Goal: Information Seeking & Learning: Find specific fact

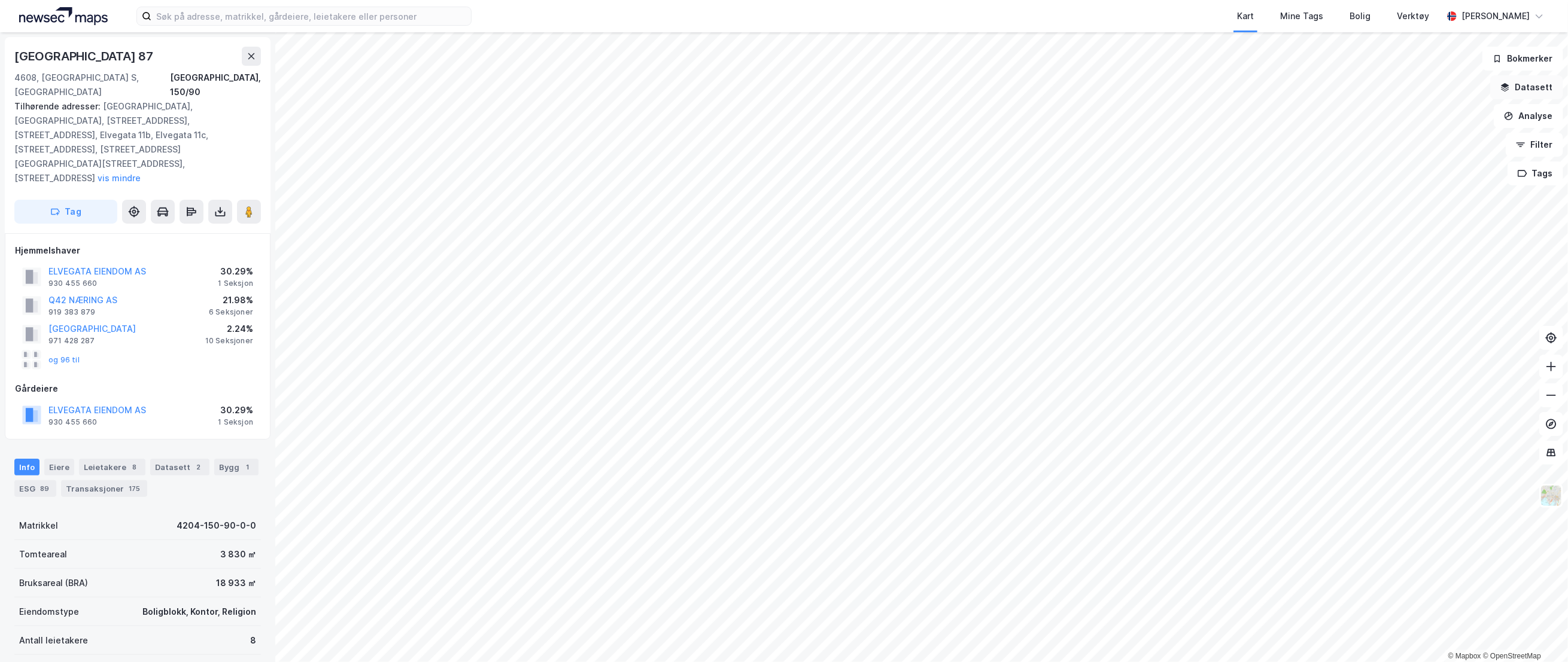
click at [1533, 86] on button "Datasett" at bounding box center [1526, 87] width 73 height 24
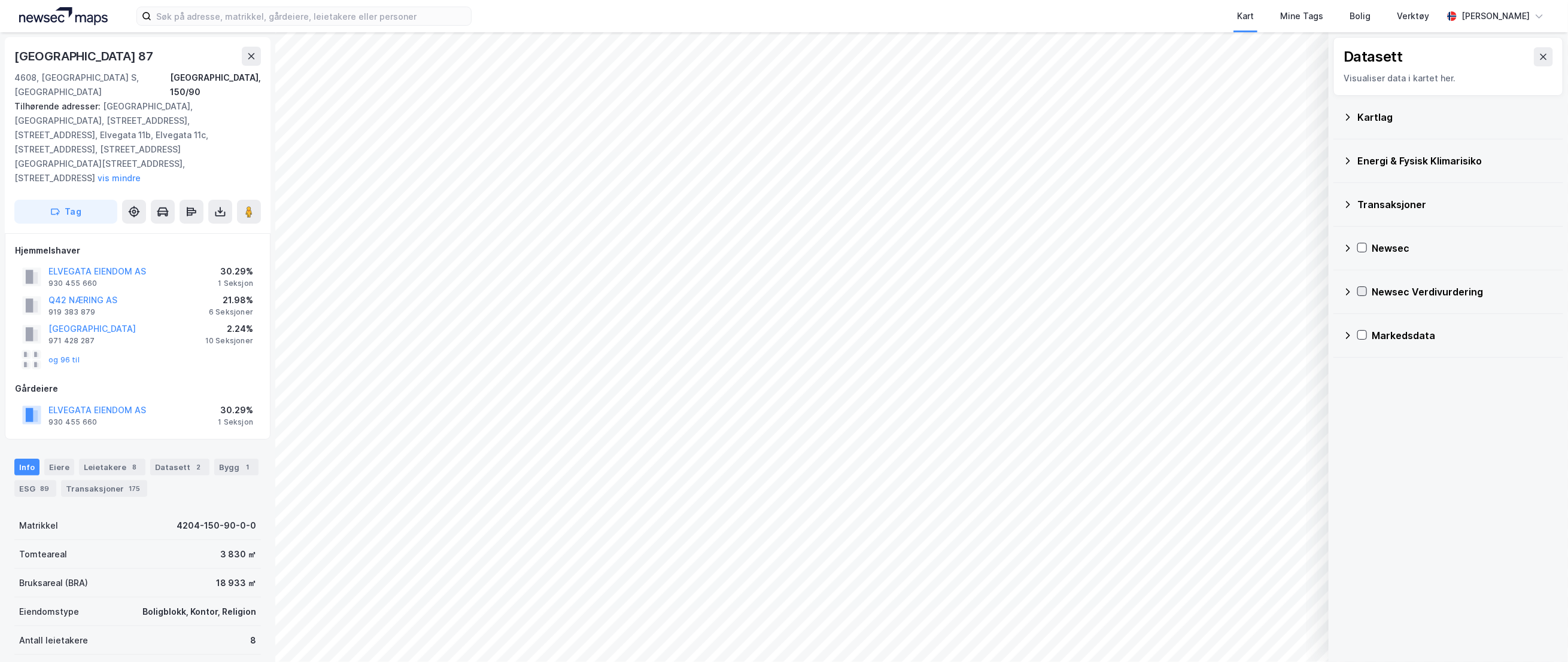
click at [1364, 289] on icon at bounding box center [1362, 292] width 8 height 8
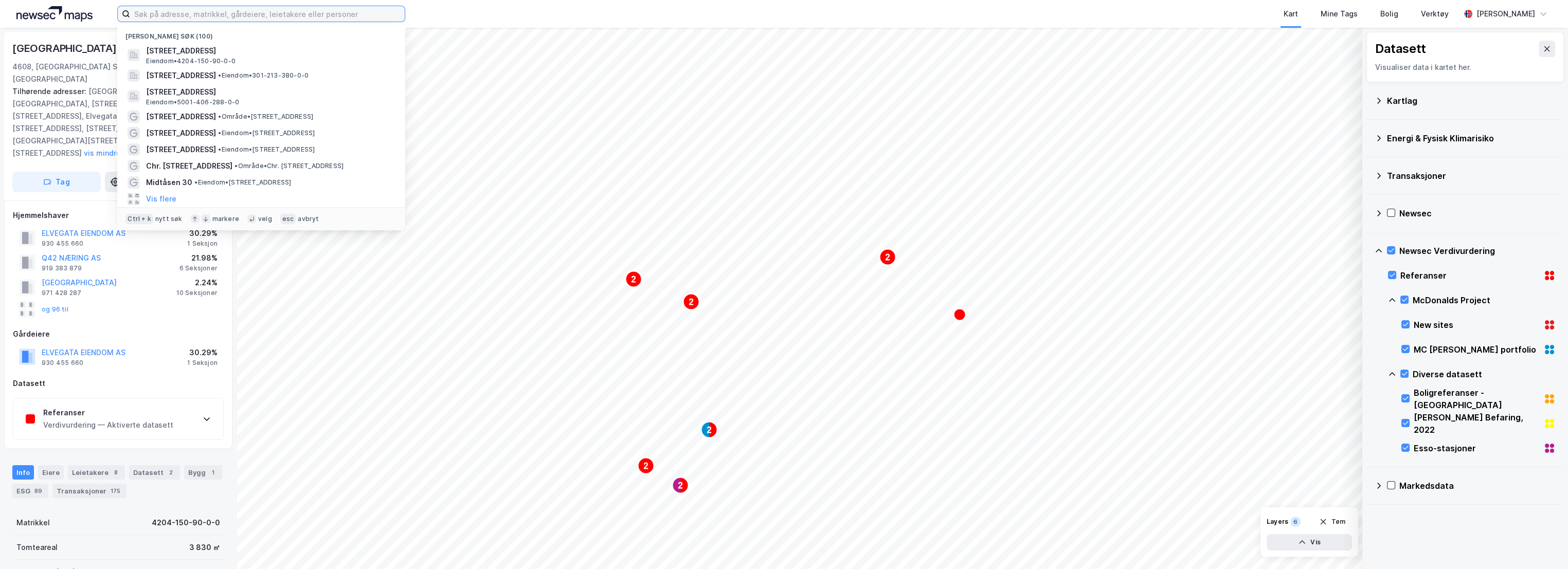
click at [154, 19] on input at bounding box center [267, 13] width 275 height 15
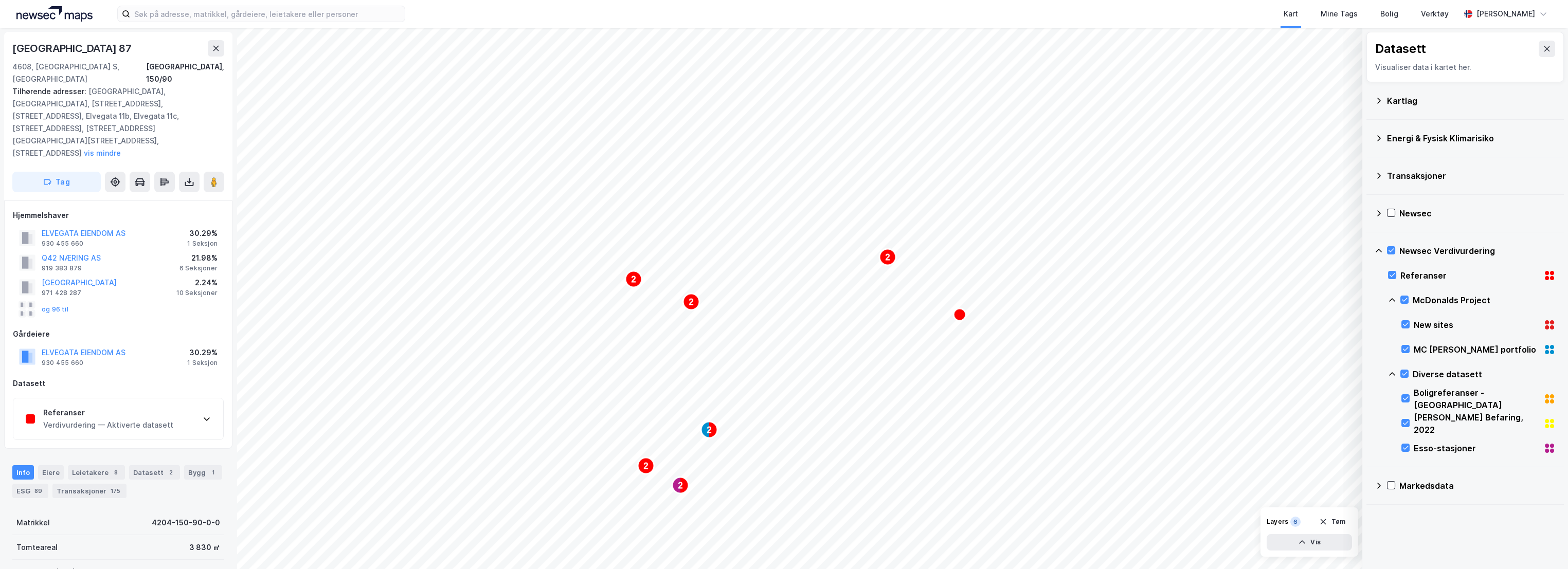
click at [95, 209] on div "Hjemmelshaver" at bounding box center [118, 215] width 211 height 12
drag, startPoint x: 100, startPoint y: 213, endPoint x: 85, endPoint y: 206, distance: 16.6
click at [85, 225] on div "ELVEGATA EIENDOM AS 930 455 660 30.29% 1 Seksjon Q42 NÆRING AS 919 383 879 21.9…" at bounding box center [118, 272] width 211 height 94
click at [92, 227] on div "ELVEGATA EIENDOM AS 930 455 660" at bounding box center [83, 237] width 84 height 21
drag, startPoint x: 86, startPoint y: 207, endPoint x: 42, endPoint y: 208, distance: 44.0
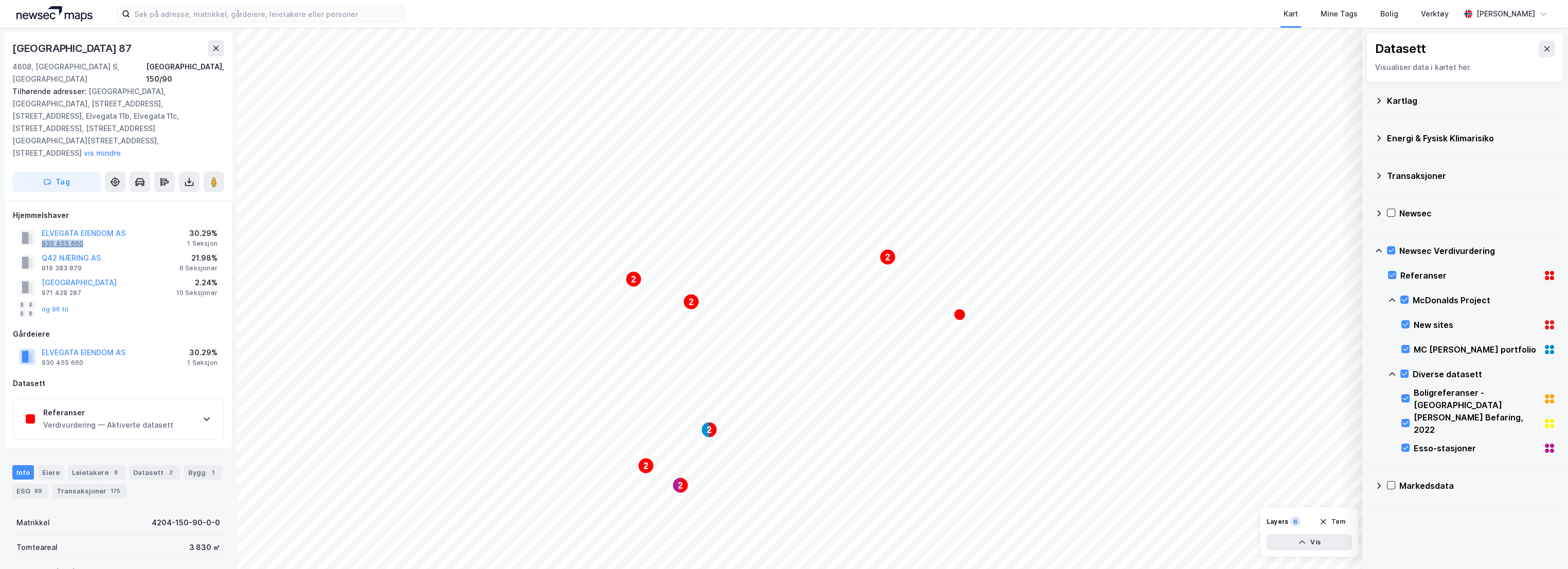
click at [42, 227] on div "ELVEGATA EIENDOM AS 930 455 660" at bounding box center [83, 237] width 84 height 21
copy div "930 455 660"
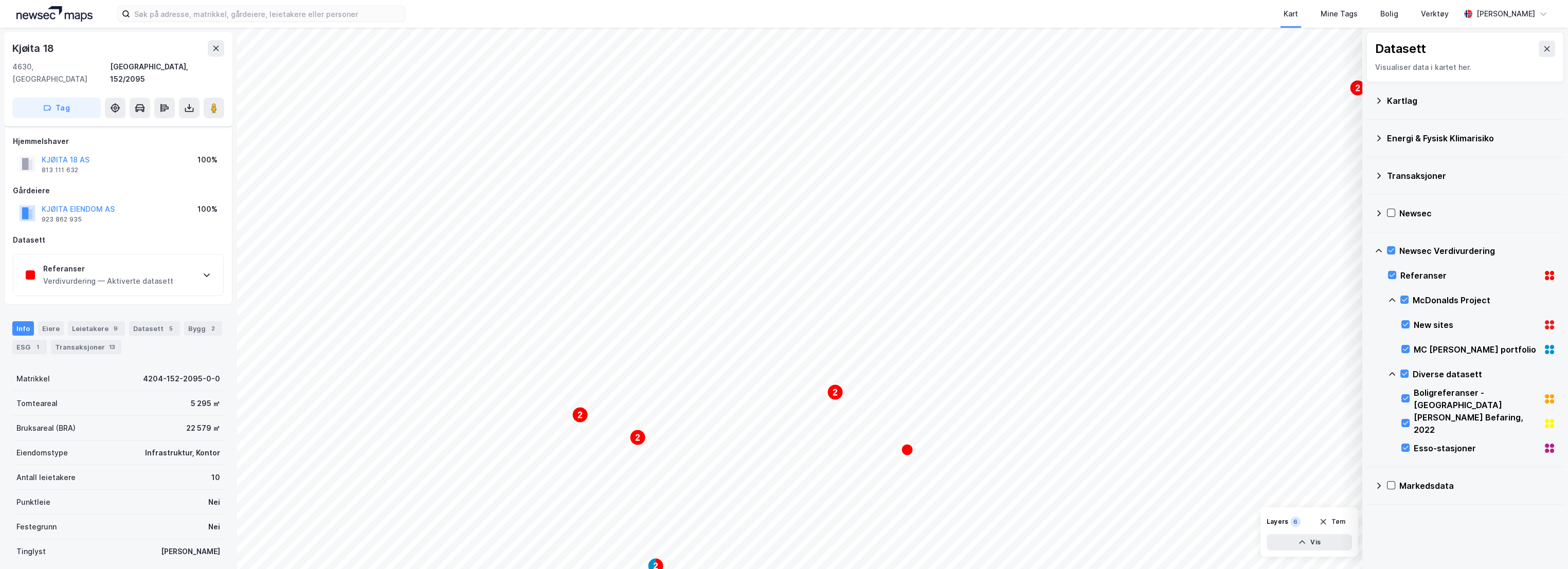
scroll to position [5, 0]
click at [135, 257] on div "Referanser" at bounding box center [108, 263] width 130 height 12
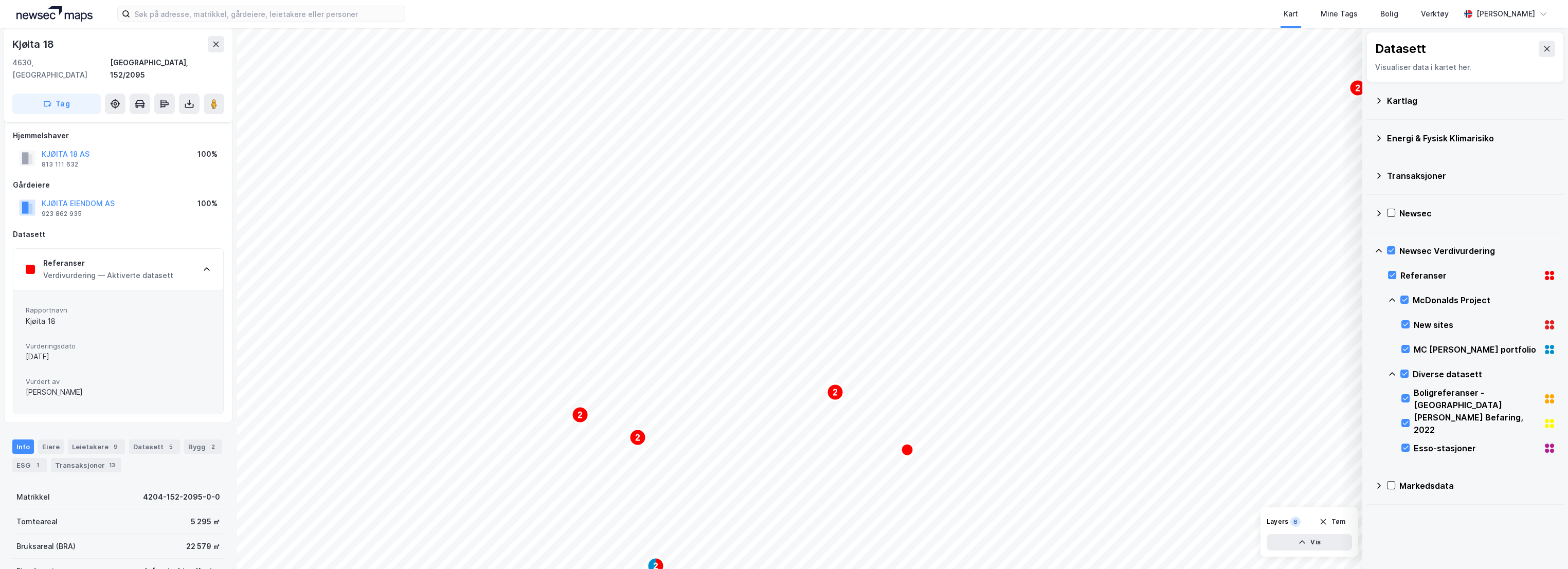
click at [131, 270] on div "Verdivurdering — Aktiverte datasett" at bounding box center [108, 276] width 130 height 12
